Goal: Browse casually

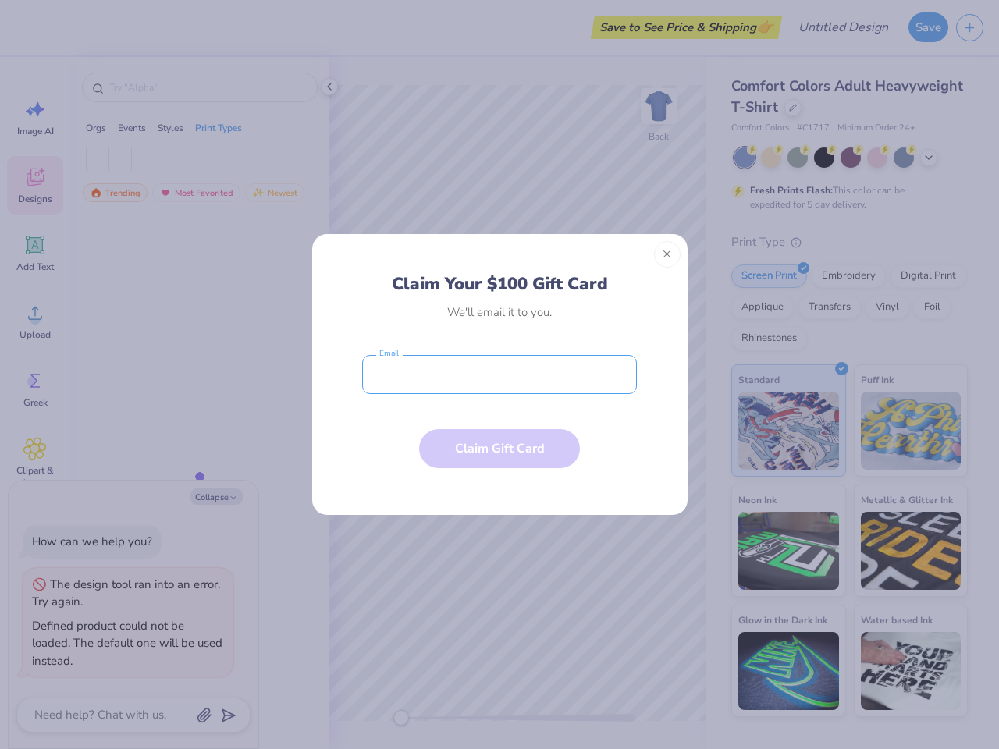
type textarea "x"
click at [499, 375] on input "email" at bounding box center [499, 374] width 275 height 39
click at [667, 254] on button "Close" at bounding box center [667, 254] width 27 height 27
